Goal: Information Seeking & Learning: Learn about a topic

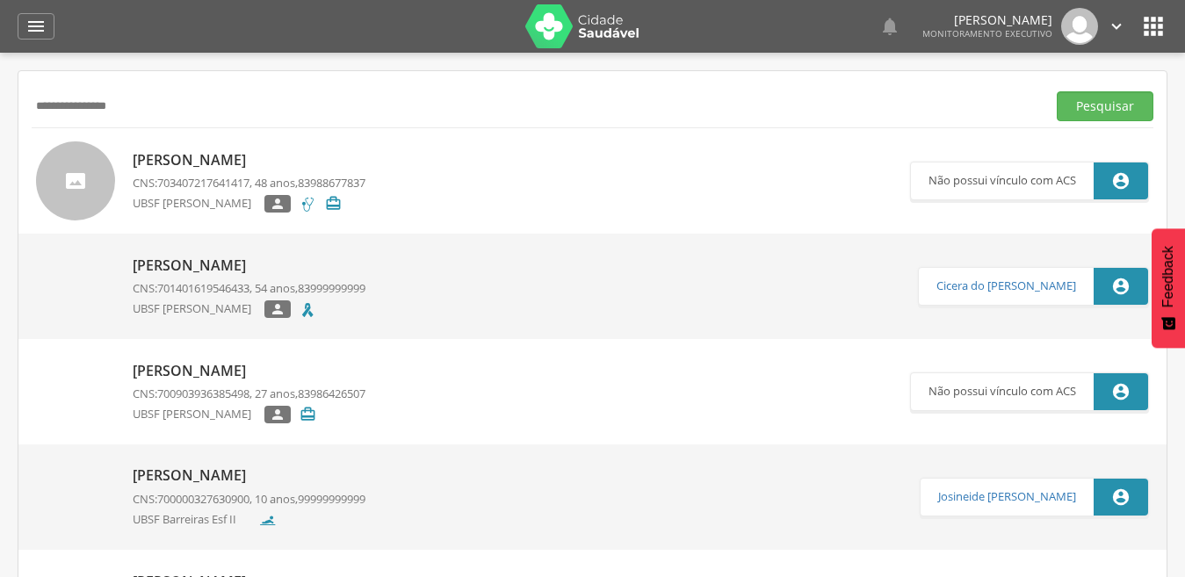
type input "**********"
click at [1057, 91] on button "Pesquisar" at bounding box center [1105, 106] width 97 height 30
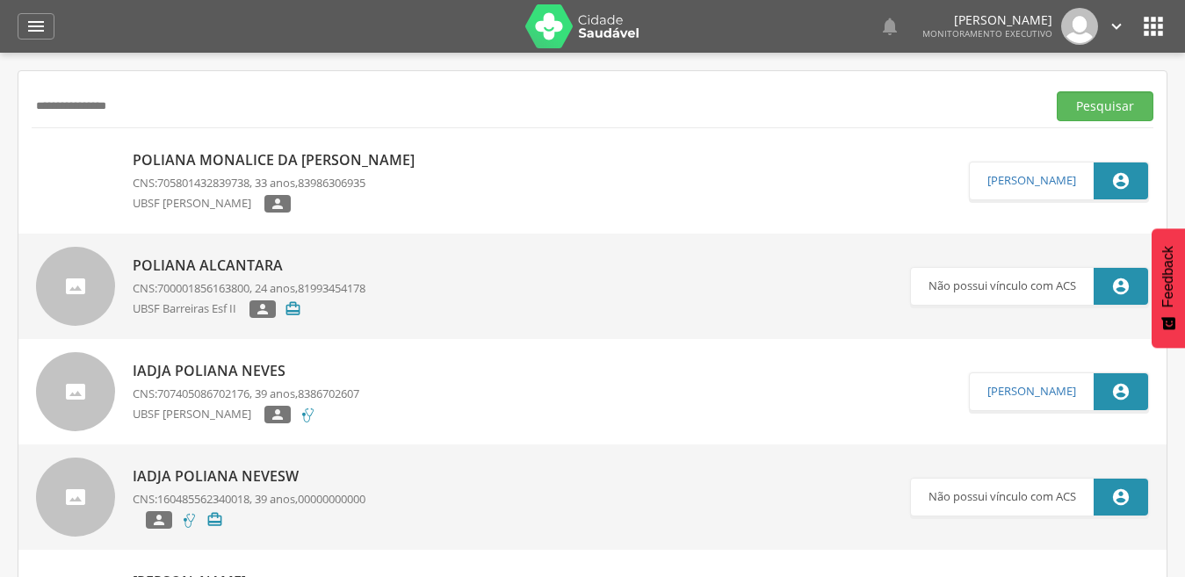
click at [212, 178] on span "705801432839738" at bounding box center [203, 183] width 92 height 16
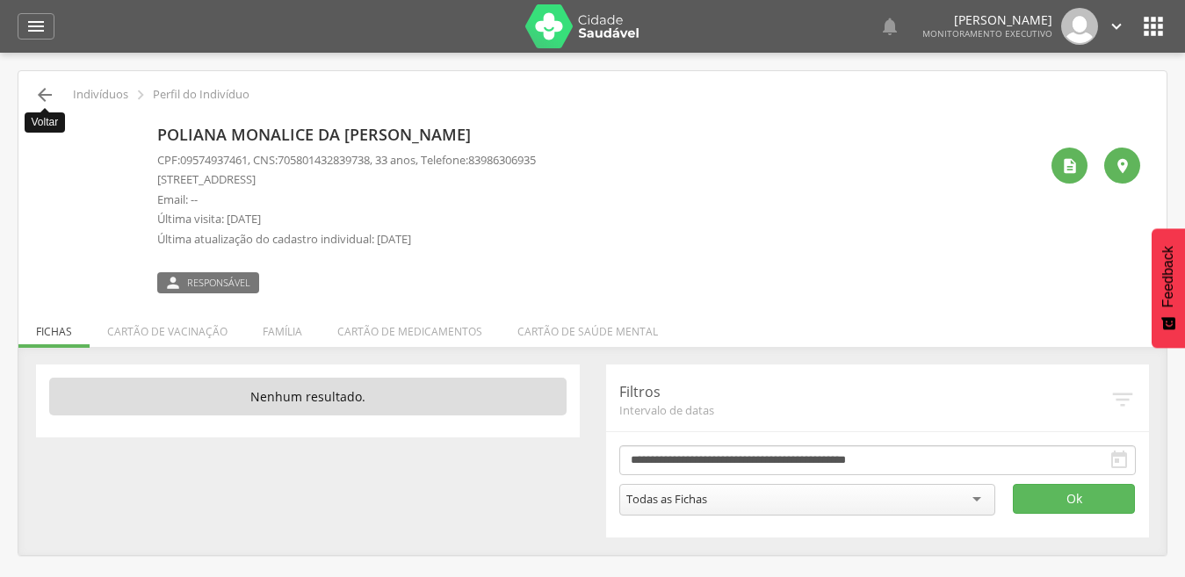
click at [43, 94] on icon "" at bounding box center [44, 94] width 21 height 21
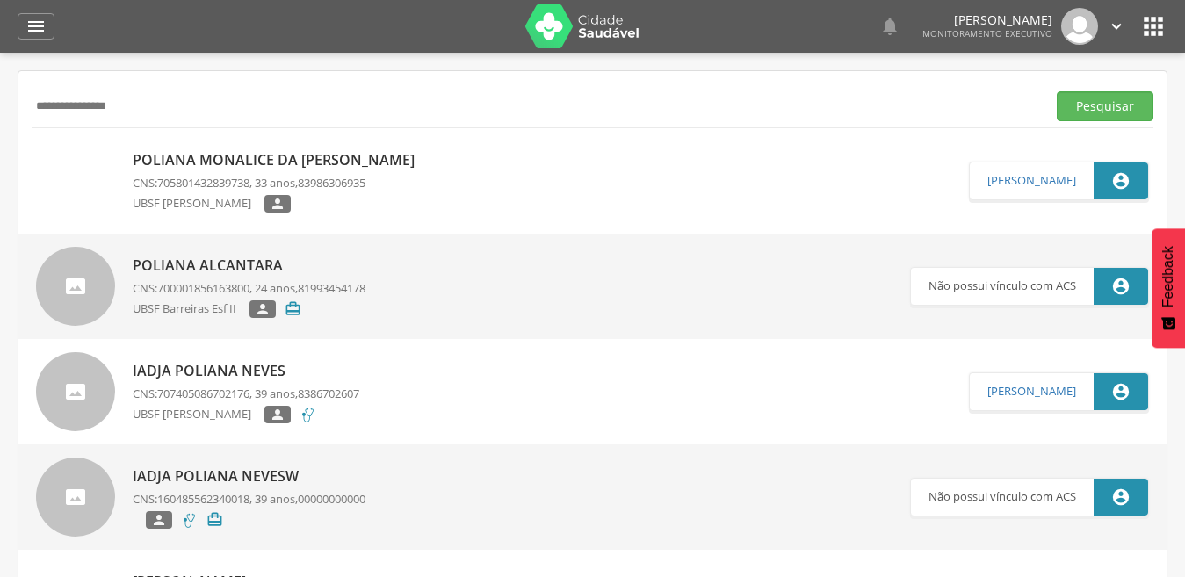
click at [236, 163] on p "Poliana Monalice da [PERSON_NAME]" at bounding box center [278, 160] width 291 height 20
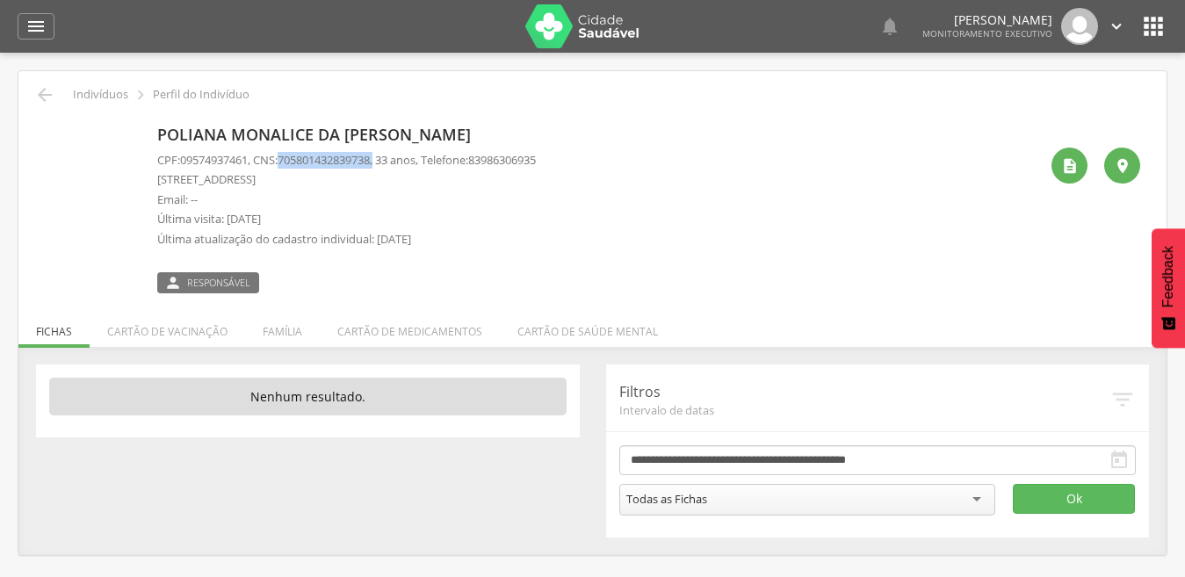
drag, startPoint x: 291, startPoint y: 157, endPoint x: 388, endPoint y: 162, distance: 97.6
click at [388, 162] on p "CPF: 09574937461 , CNS: [PHONE_NUMBER] , 33 anos, Telefone: [PHONE_NUMBER]" at bounding box center [346, 160] width 379 height 17
copy p "705801432839738 ,"
click at [40, 94] on icon "" at bounding box center [44, 94] width 21 height 21
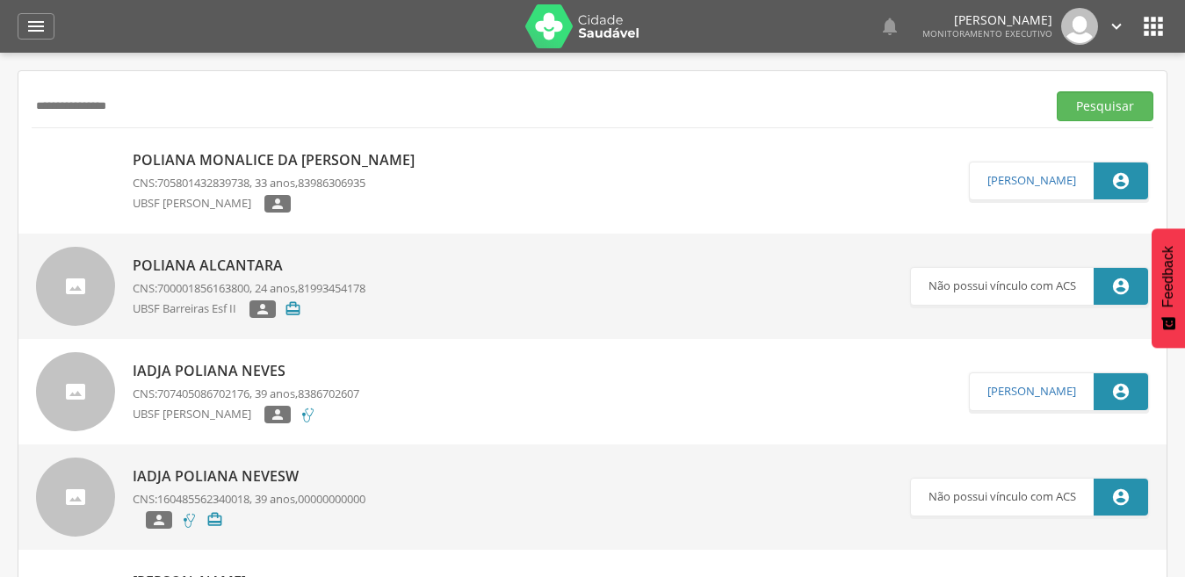
drag, startPoint x: 127, startPoint y: 103, endPoint x: 30, endPoint y: 94, distance: 97.9
click at [30, 94] on div "**********" at bounding box center [592, 440] width 1148 height 738
type input "********"
click at [1057, 91] on button "Pesquisar" at bounding box center [1105, 106] width 97 height 30
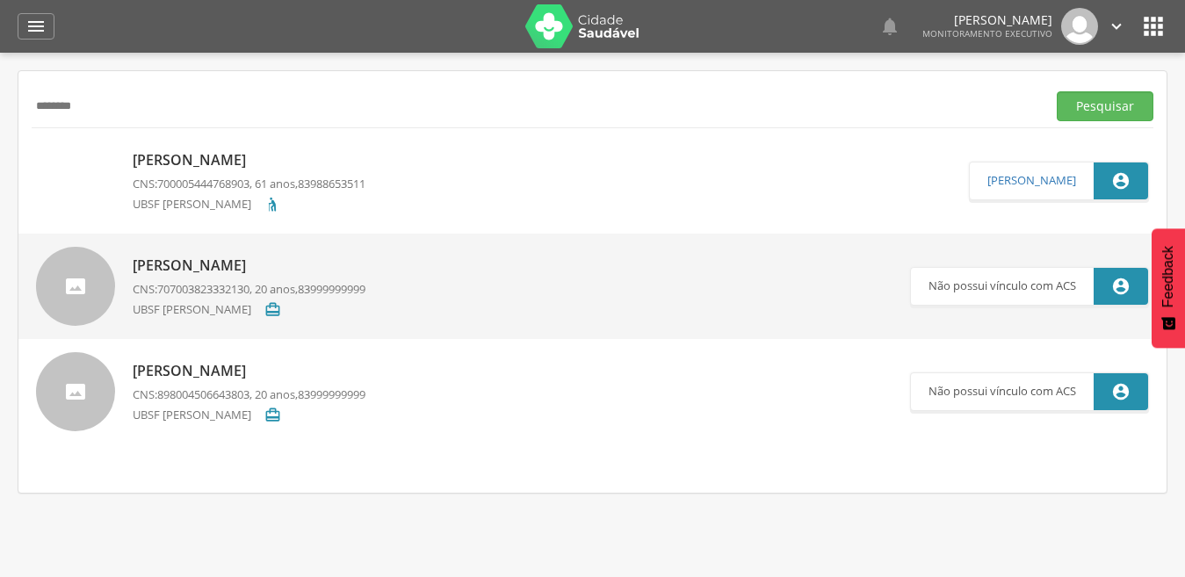
click at [186, 158] on p "[PERSON_NAME]" at bounding box center [249, 160] width 233 height 20
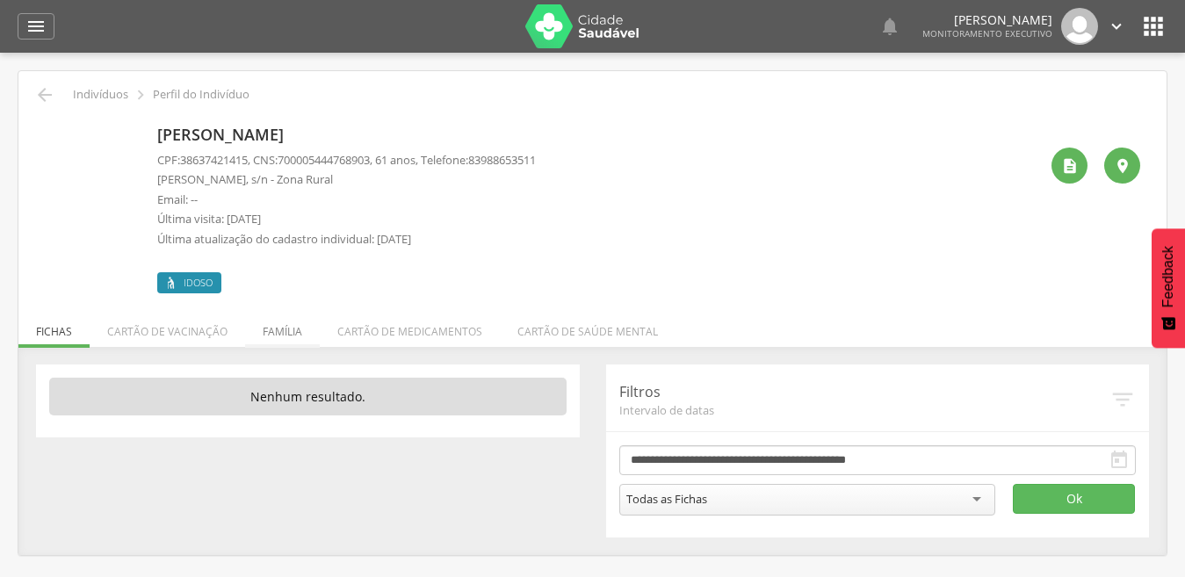
click at [301, 331] on li "Família" at bounding box center [282, 327] width 75 height 41
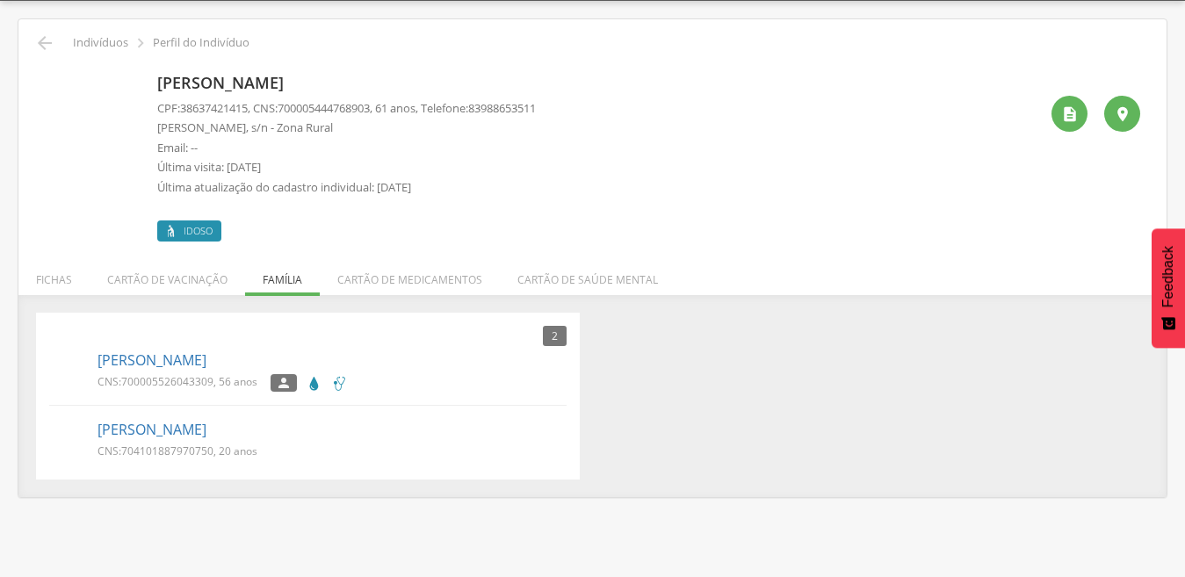
scroll to position [53, 0]
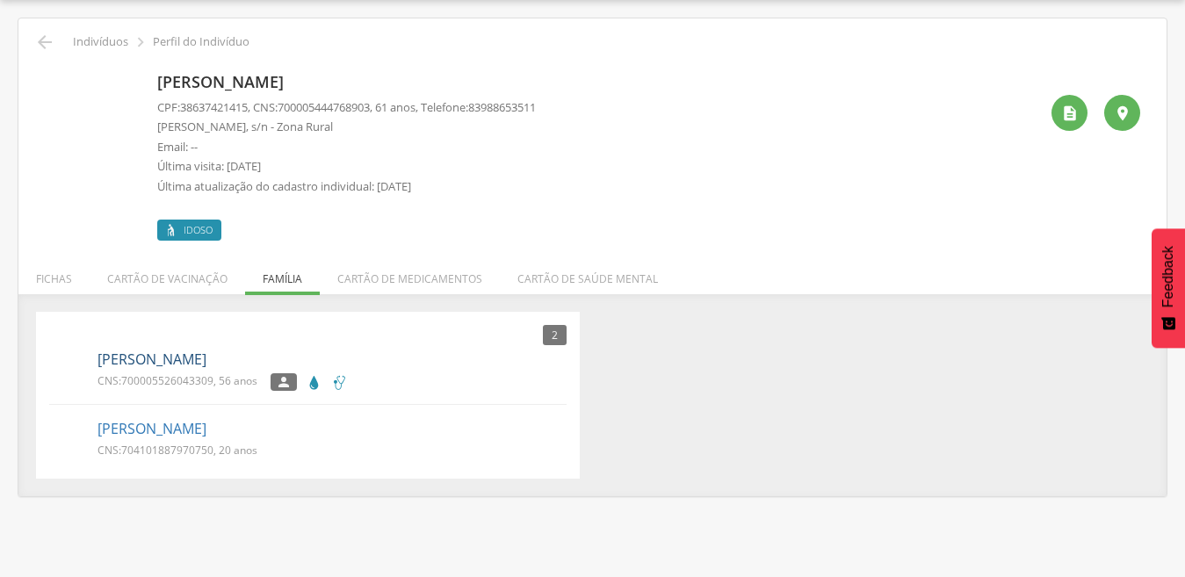
click at [119, 358] on link "[PERSON_NAME]" at bounding box center [152, 360] width 109 height 20
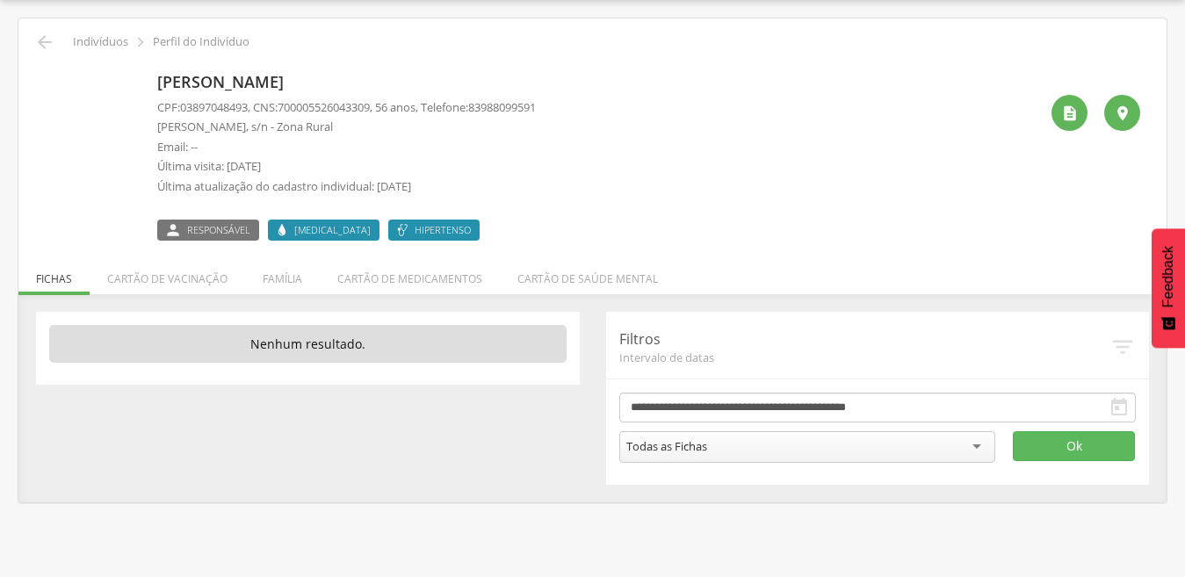
click at [45, 76] on img at bounding box center [45, 76] width 0 height 0
click at [53, 45] on icon "" at bounding box center [44, 42] width 21 height 21
